Goal: Information Seeking & Learning: Learn about a topic

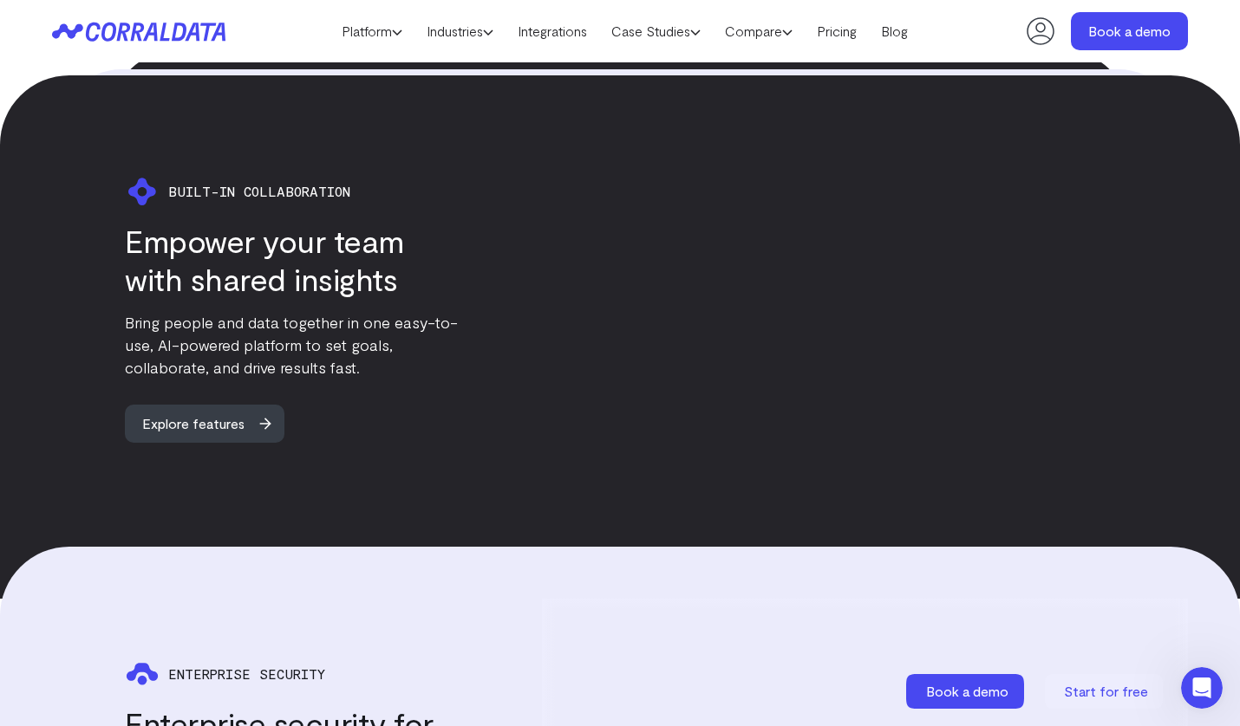
scroll to position [3515, 0]
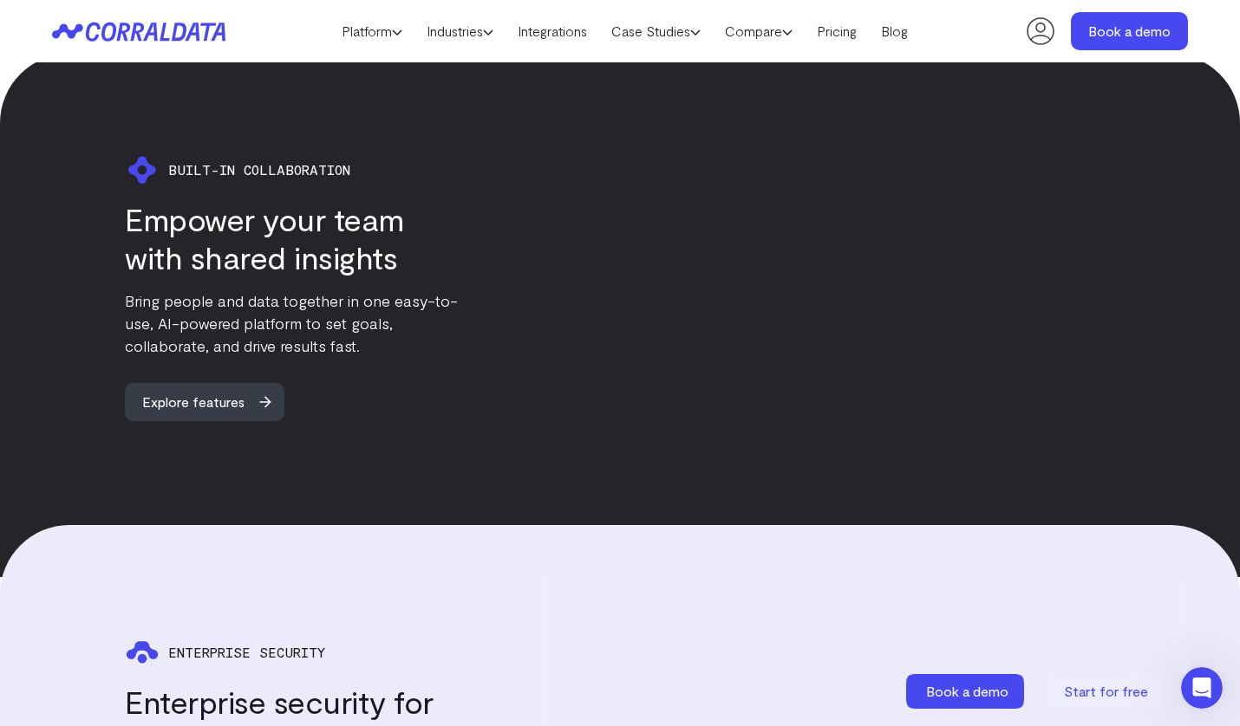
click at [982, 309] on video at bounding box center [865, 287] width 646 height 363
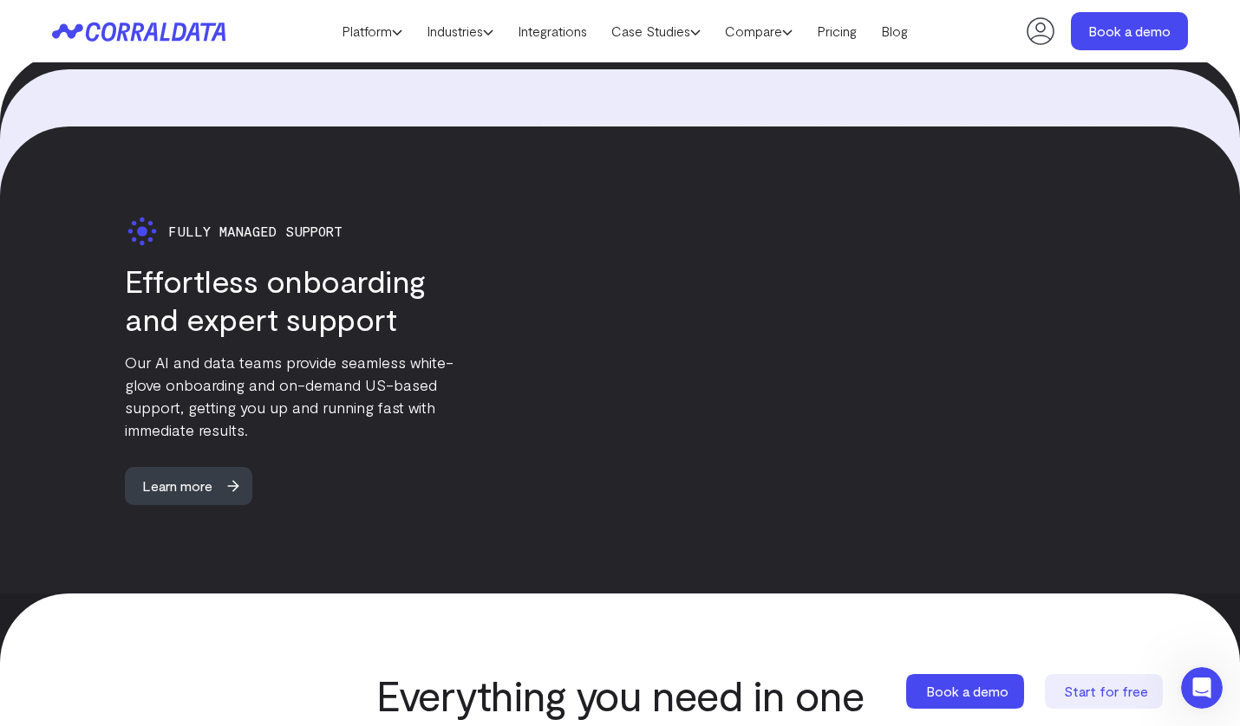
scroll to position [4385, 0]
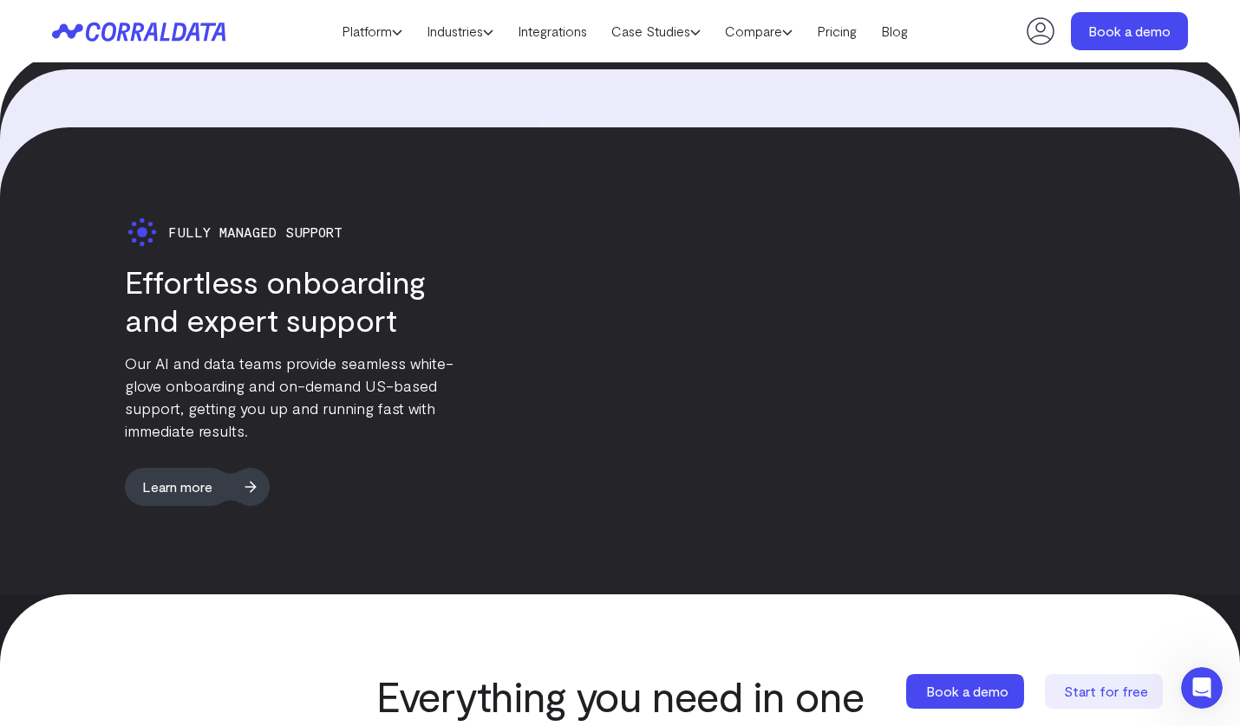
click at [188, 468] on span "Learn more" at bounding box center [177, 487] width 105 height 38
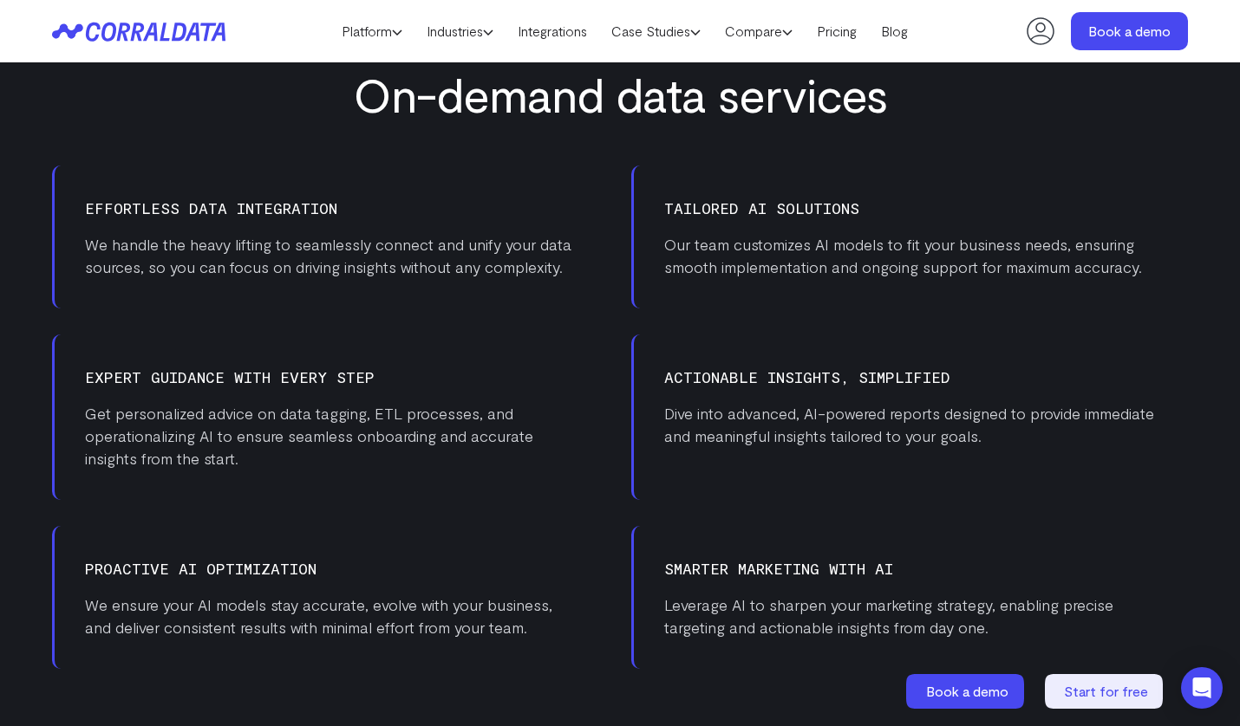
scroll to position [1078, 0]
